Goal: Task Accomplishment & Management: Manage account settings

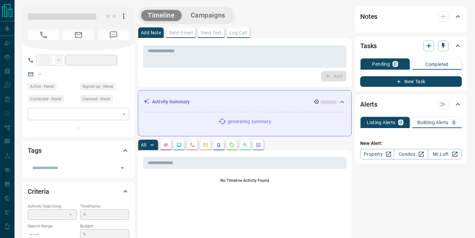
type input "**"
type input "**********"
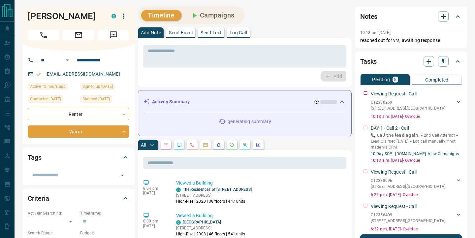
click at [235, 147] on button "button" at bounding box center [231, 144] width 11 height 11
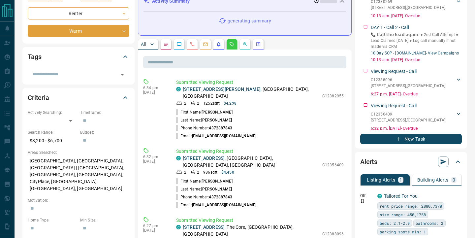
scroll to position [125, 0]
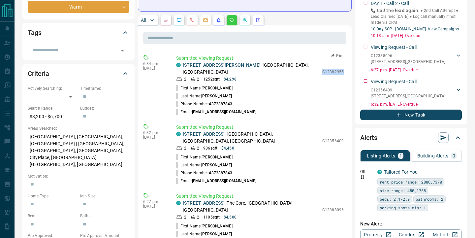
drag, startPoint x: 323, startPoint y: 70, endPoint x: 346, endPoint y: 70, distance: 22.7
click at [346, 70] on div "Submitted Viewing Request C [STREET_ADDRESS][PERSON_NAME] 2 2 1252 sqft $4,298 …" at bounding box center [261, 85] width 170 height 61
copy p "C12382955"
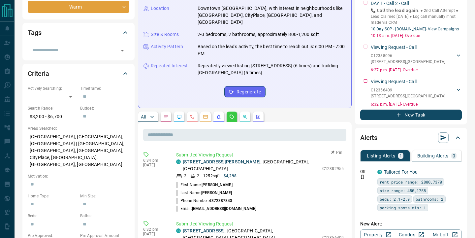
click at [278, 189] on li "Last Name: [PERSON_NAME]" at bounding box center [259, 193] width 167 height 8
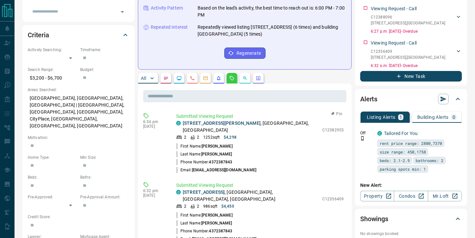
scroll to position [170, 0]
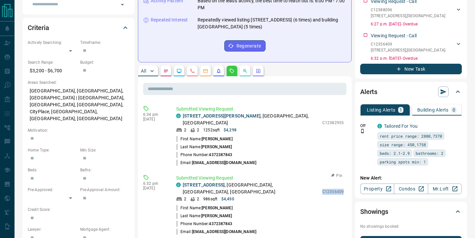
drag, startPoint x: 322, startPoint y: 175, endPoint x: 343, endPoint y: 175, distance: 21.1
click at [343, 181] on div "C [GEOGRAPHIC_DATA][STREET_ADDRESS] 2 2 986 sqft $4,450 C12356409" at bounding box center [259, 191] width 167 height 20
copy p "C12356409"
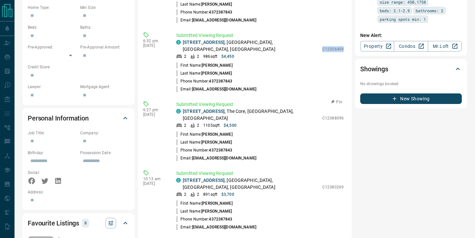
scroll to position [315, 0]
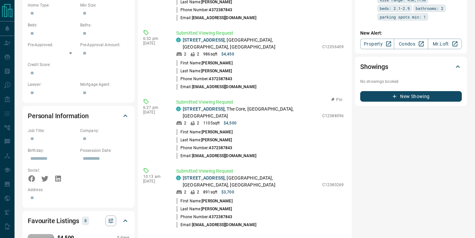
click at [295, 128] on li "First Name: [PERSON_NAME]" at bounding box center [259, 132] width 167 height 8
drag, startPoint x: 323, startPoint y: 92, endPoint x: 343, endPoint y: 93, distance: 20.5
click at [343, 113] on p "C12388096" at bounding box center [332, 116] width 21 height 6
copy p "C12388096"
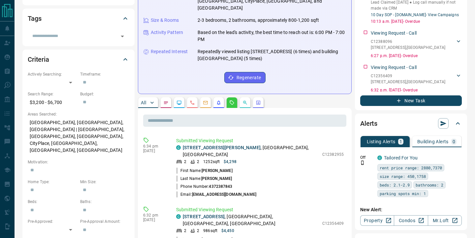
scroll to position [45, 0]
